Goal: Transaction & Acquisition: Purchase product/service

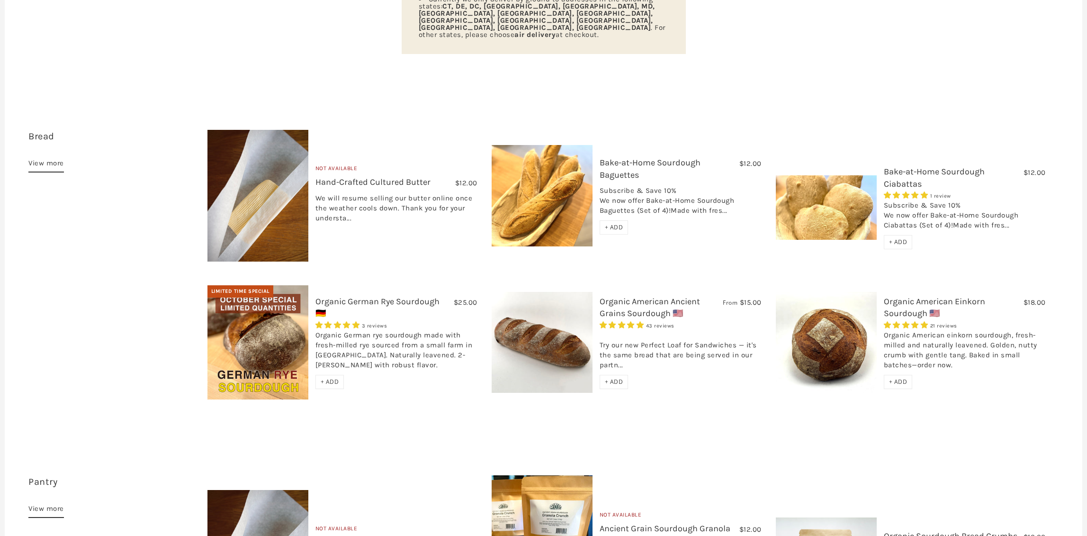
scroll to position [221, 0]
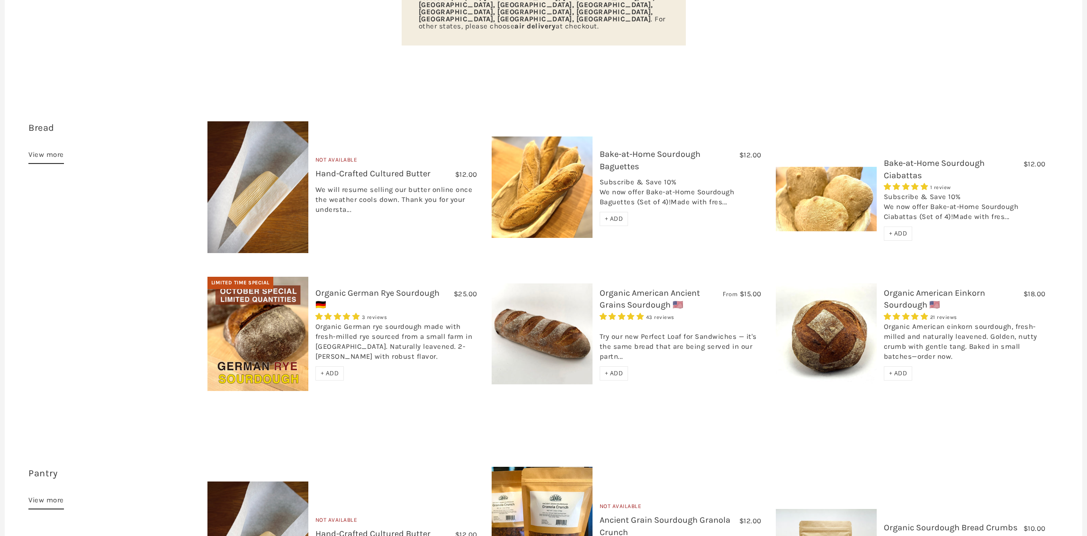
click at [332, 369] on span "+ ADD" at bounding box center [330, 373] width 18 height 8
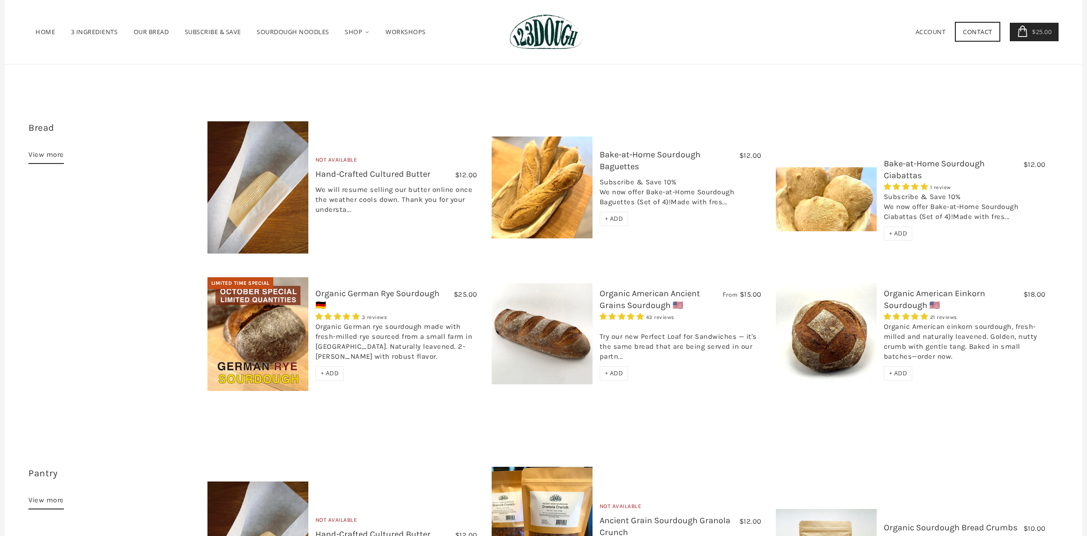
click at [617, 366] on div "+ ADD" at bounding box center [614, 373] width 29 height 14
click at [904, 369] on span "+ ADD" at bounding box center [898, 373] width 18 height 8
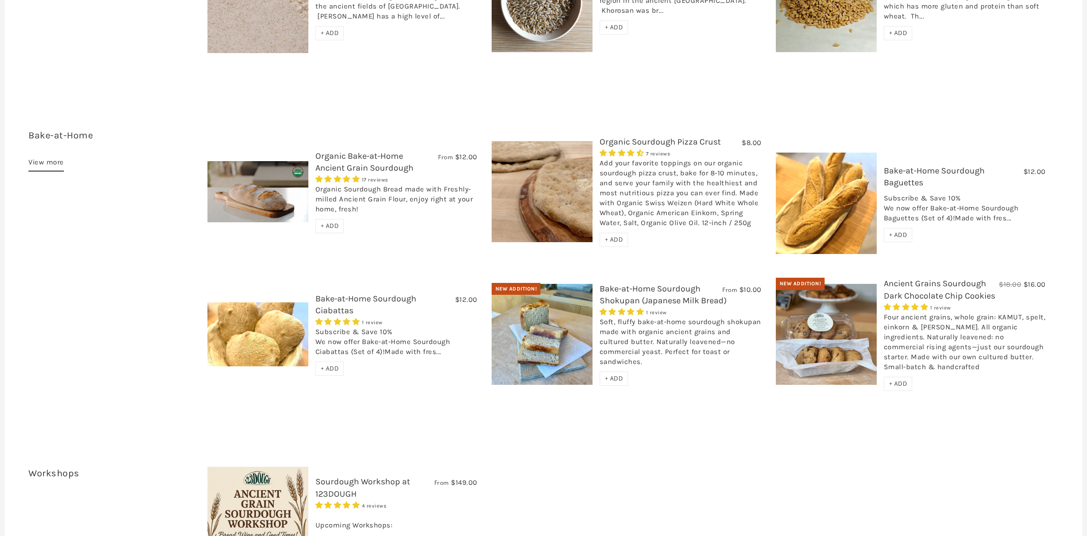
scroll to position [1265, 0]
click at [901, 379] on span "+ ADD" at bounding box center [898, 383] width 18 height 8
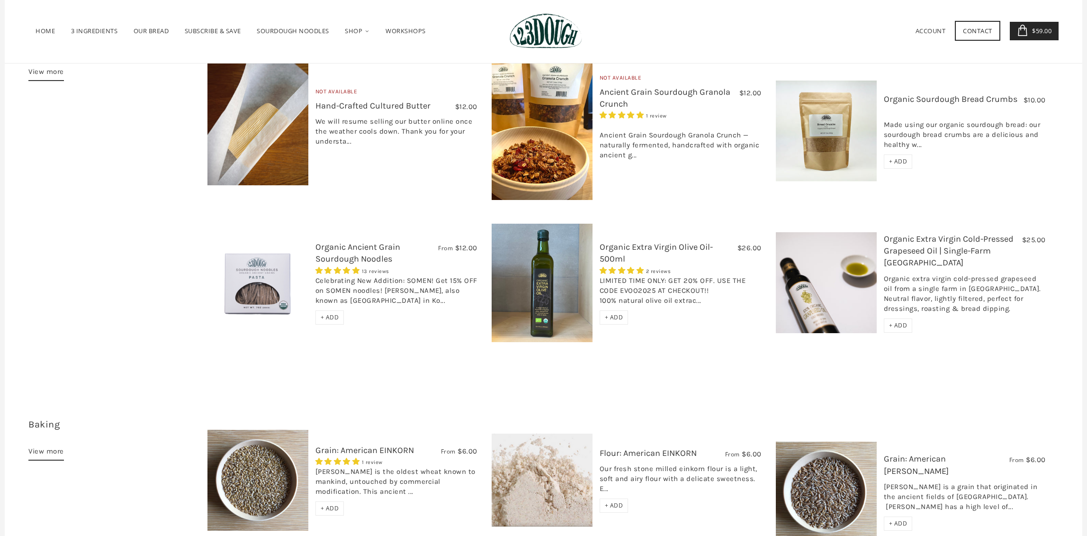
scroll to position [654, 0]
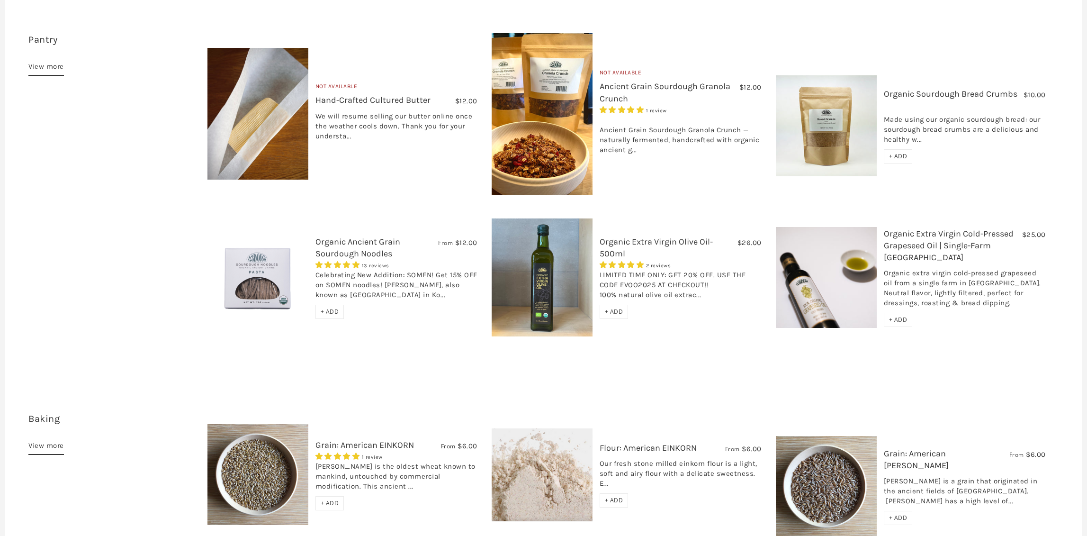
click at [914, 112] on div "Made using our organic sourdough bread: our sourdough bread crumbs are a delici…" at bounding box center [965, 127] width 162 height 45
click at [913, 89] on link "Organic Sourdough Bread Crumbs" at bounding box center [951, 94] width 134 height 10
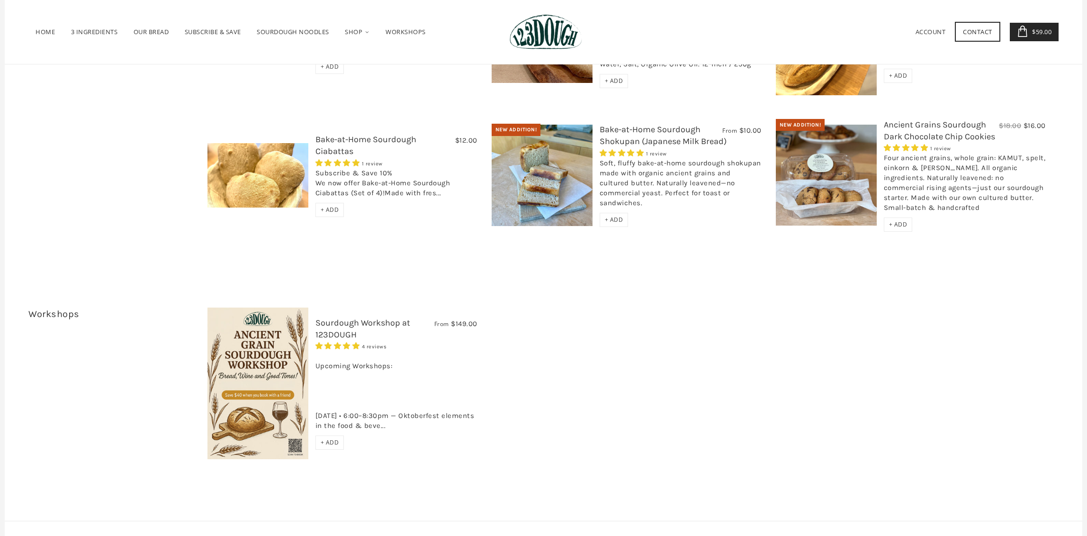
scroll to position [1424, 0]
click at [630, 157] on div "Soft, fluffy bake-at-home sourdough shokupan made with organic ancient grains a…" at bounding box center [681, 184] width 162 height 54
click at [645, 123] on link "Bake-at-Home Sourdough Shokupan (Japanese Milk Bread)" at bounding box center [663, 134] width 127 height 22
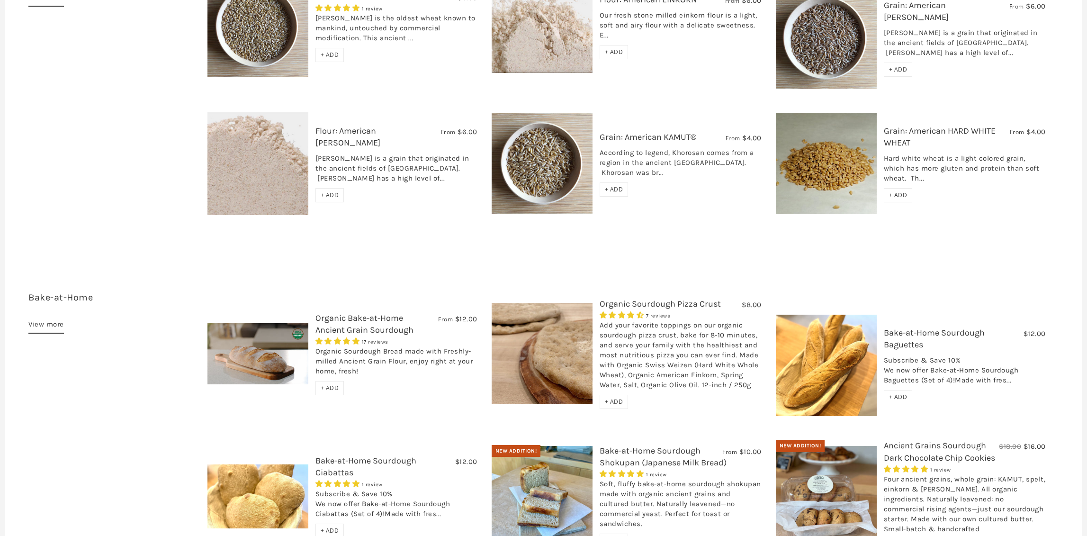
scroll to position [1146, 0]
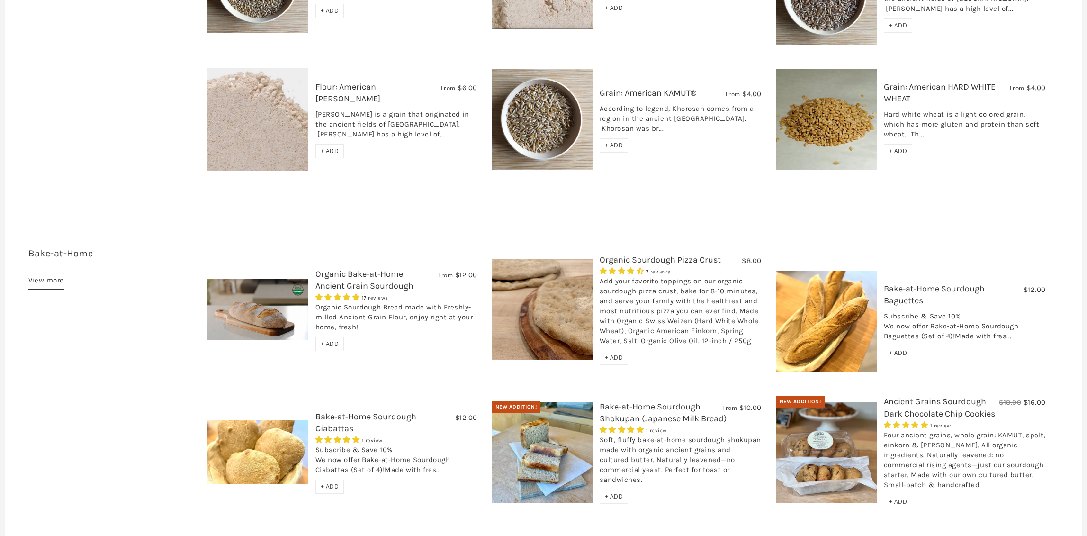
click at [614, 353] on span "+ ADD" at bounding box center [614, 357] width 18 height 8
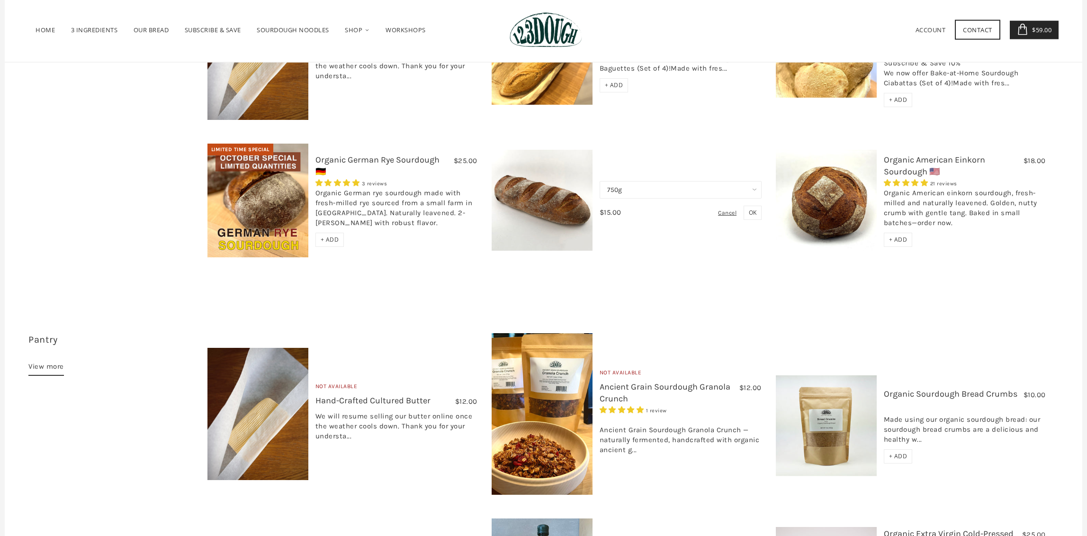
scroll to position [0, 0]
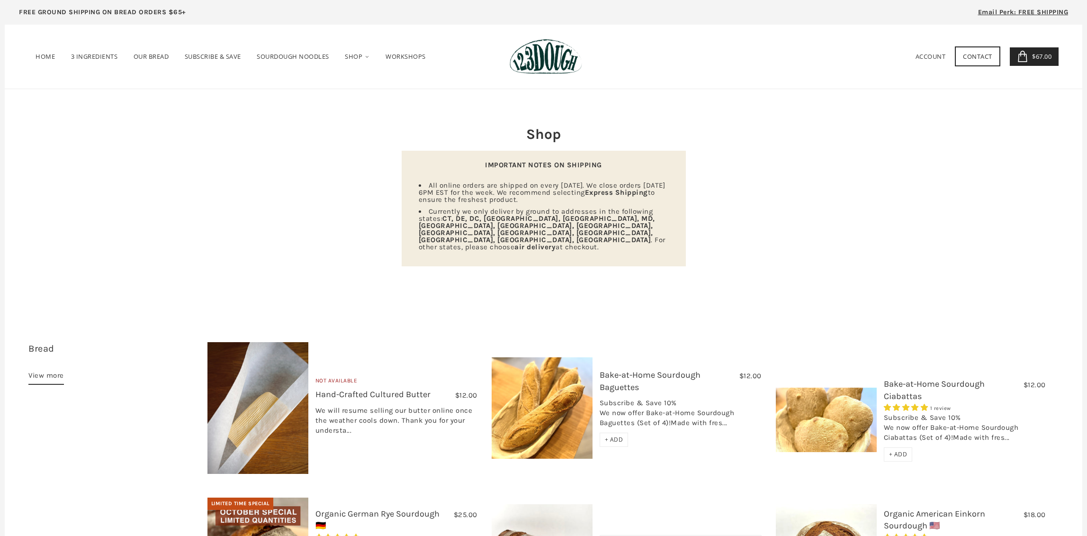
click at [1037, 63] on link "$67.00 4" at bounding box center [1034, 56] width 49 height 18
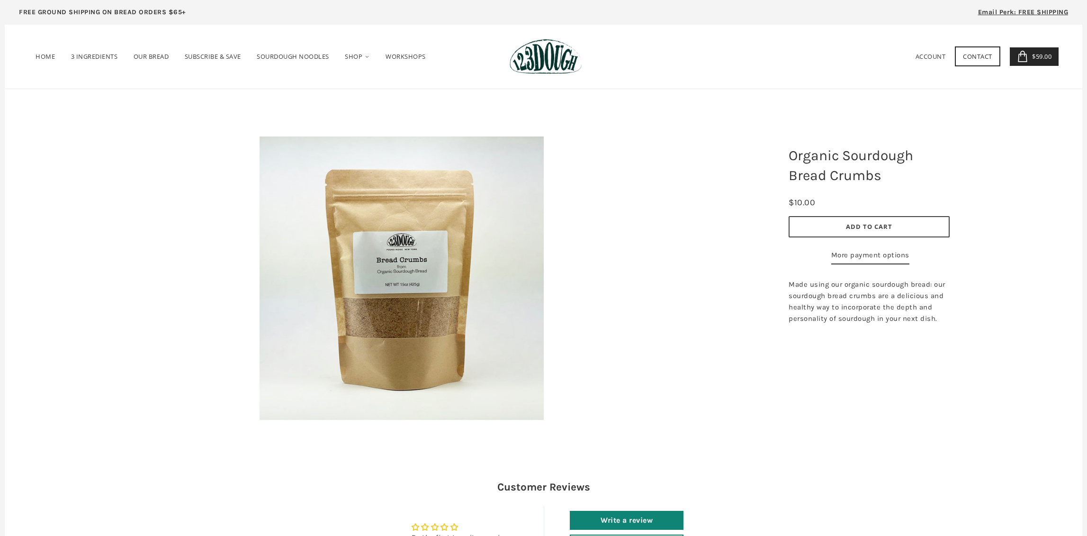
click at [415, 318] on img at bounding box center [402, 278] width 284 height 284
